Goal: Task Accomplishment & Management: Manage account settings

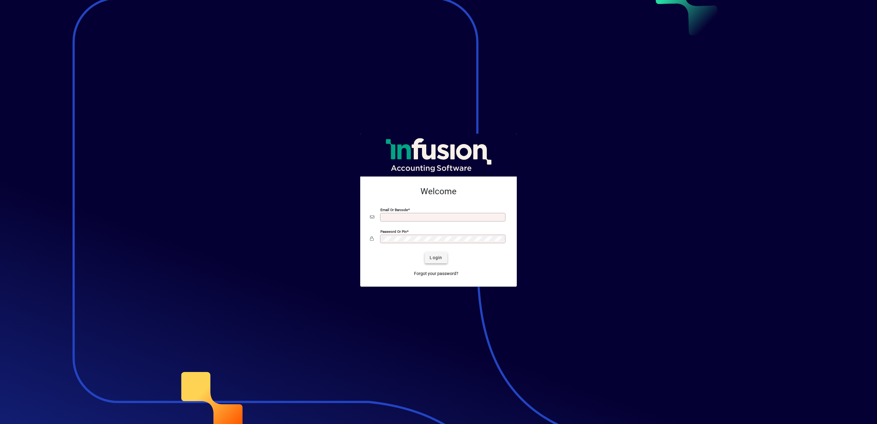
type input "**********"
click at [440, 259] on span "Login" at bounding box center [436, 257] width 13 height 6
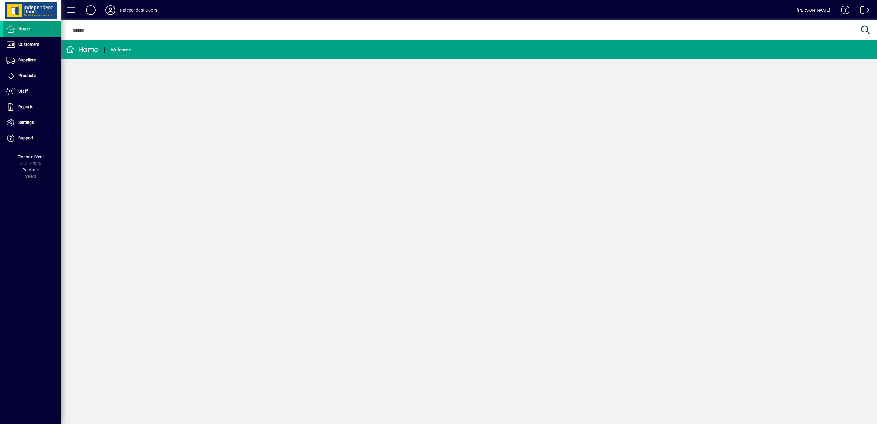
click at [112, 9] on icon at bounding box center [110, 10] width 12 height 10
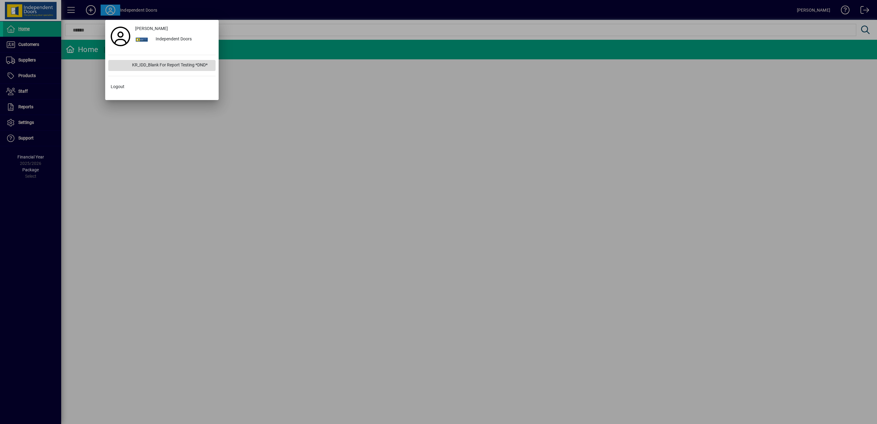
click at [150, 67] on div "KR_IDD_Blank For Report Testing *DND*" at bounding box center [171, 65] width 88 height 11
